Goal: Find specific page/section: Find specific page/section

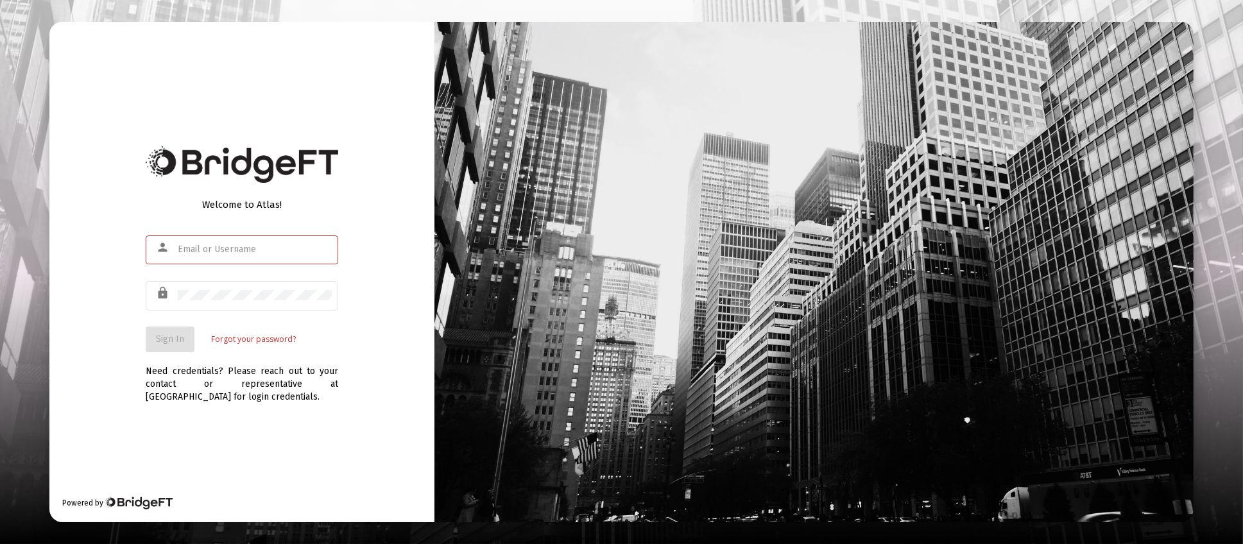
type input "[PERSON_NAME][EMAIL_ADDRESS][DOMAIN_NAME]"
click at [159, 336] on span "Sign In" at bounding box center [170, 339] width 28 height 11
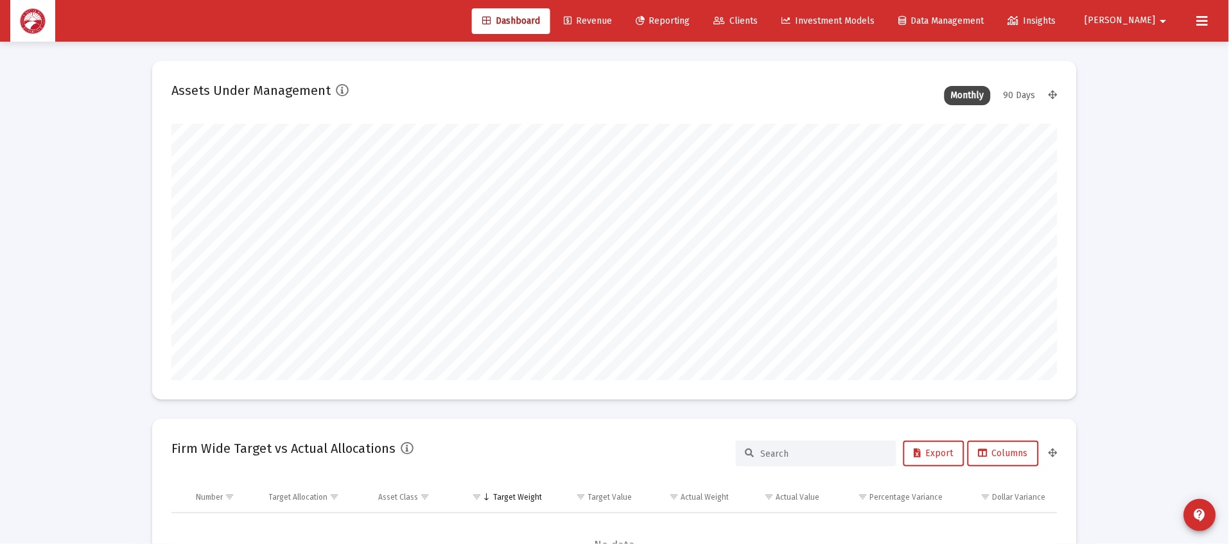
scroll to position [256, 477]
type input "[DATE]"
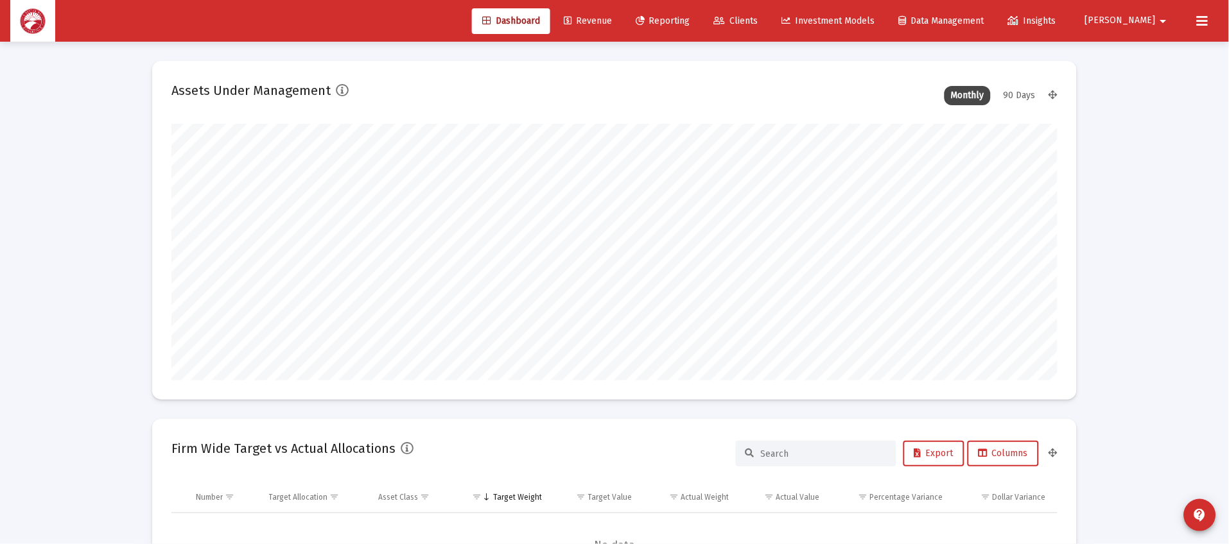
click at [758, 21] on span "Clients" at bounding box center [736, 20] width 44 height 11
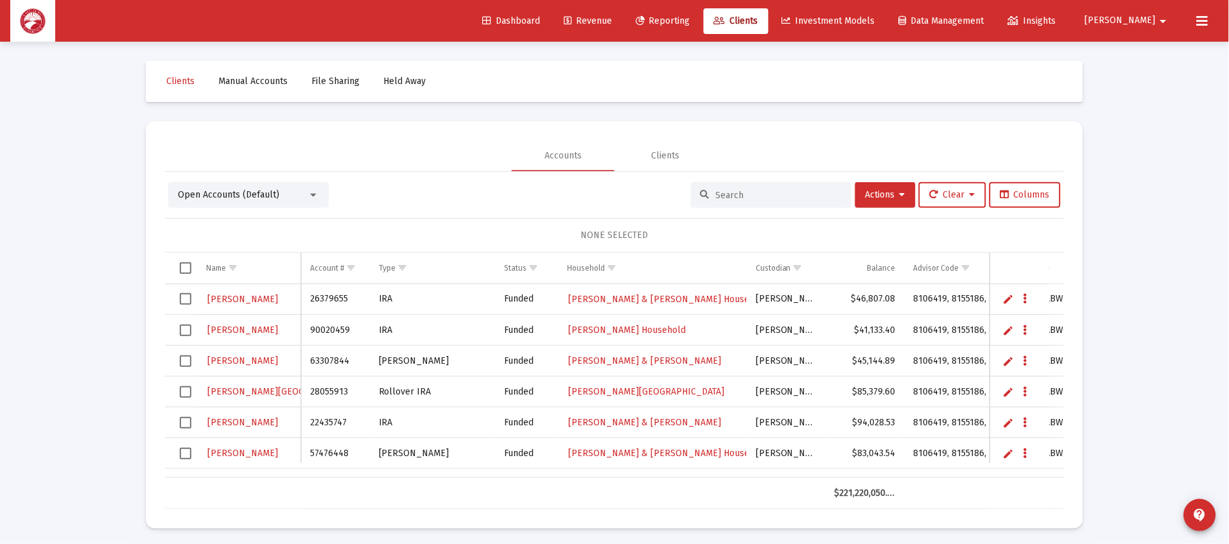
click at [738, 191] on input at bounding box center [779, 195] width 126 height 11
type input "[PERSON_NAME]"
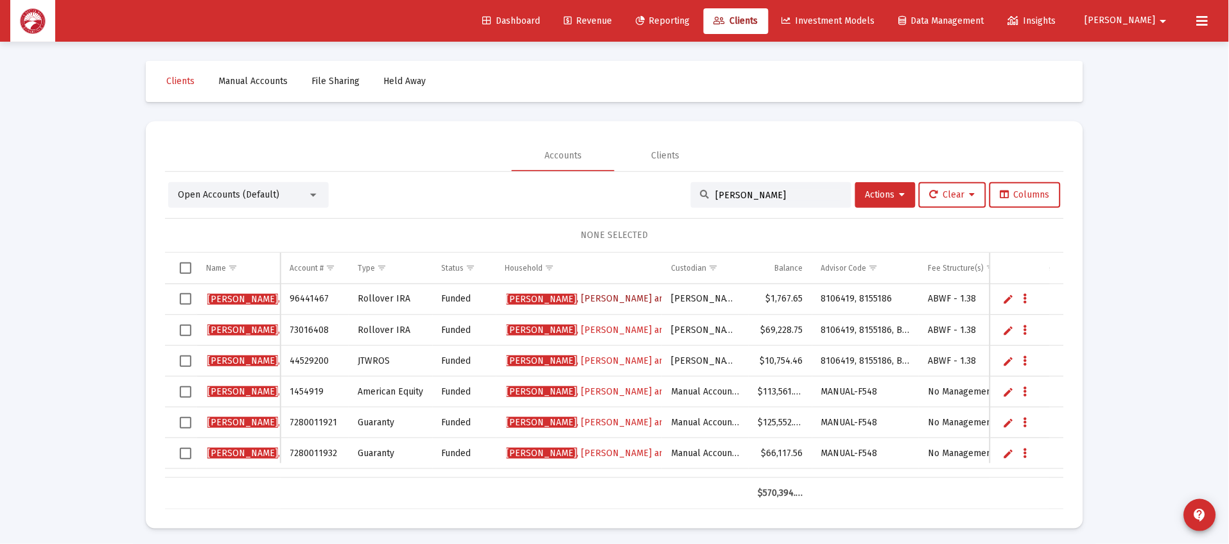
click at [601, 302] on span "[PERSON_NAME] and [PERSON_NAME]" at bounding box center [624, 298] width 236 height 11
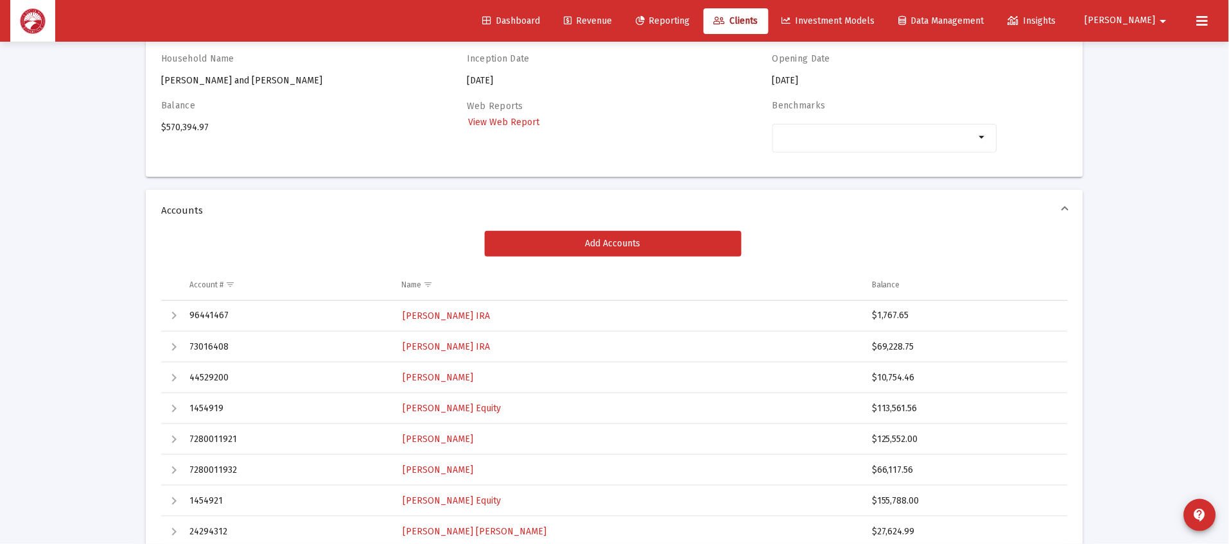
scroll to position [193, 0]
